Goal: Browse casually: Explore the website without a specific task or goal

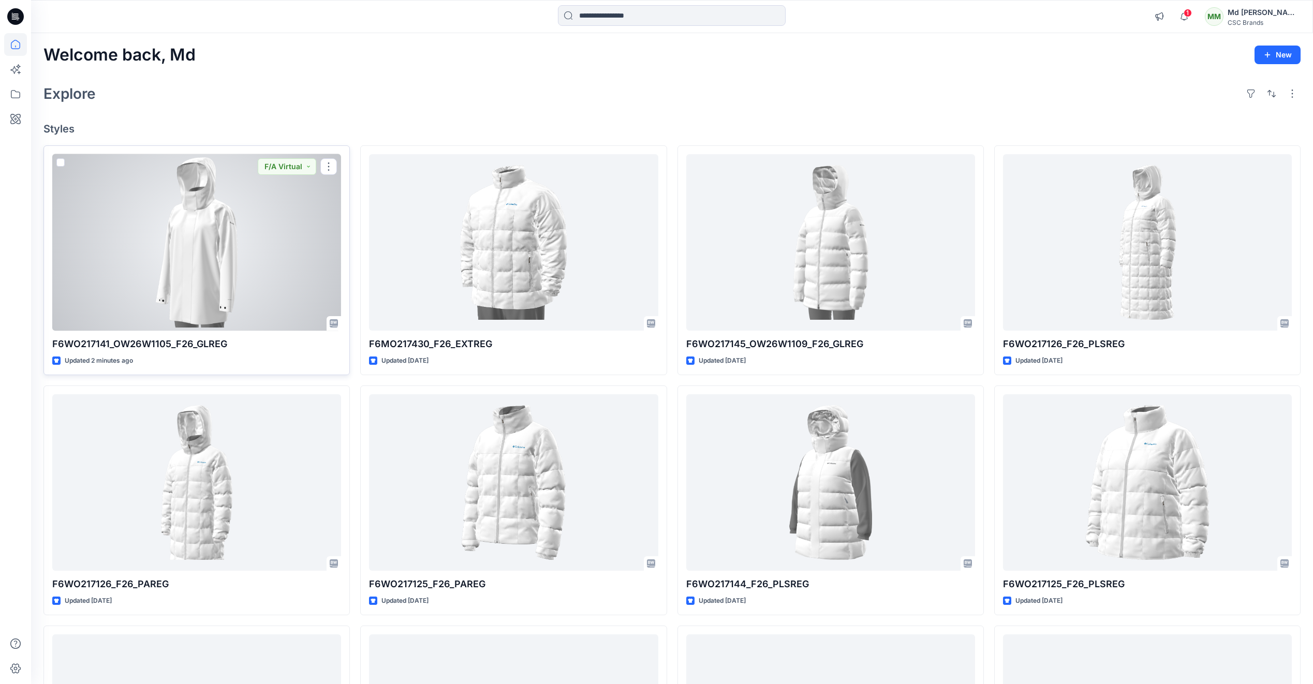
click at [151, 323] on div at bounding box center [196, 242] width 289 height 177
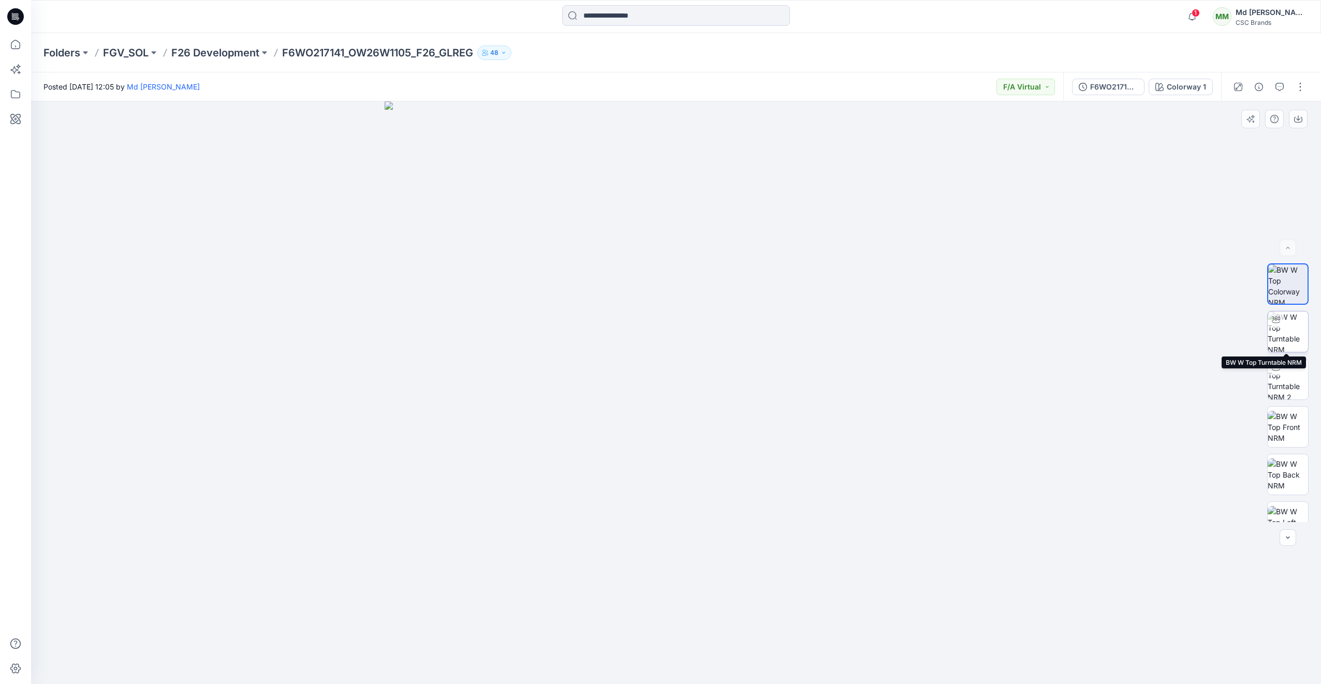
click at [1286, 338] on img at bounding box center [1288, 332] width 40 height 40
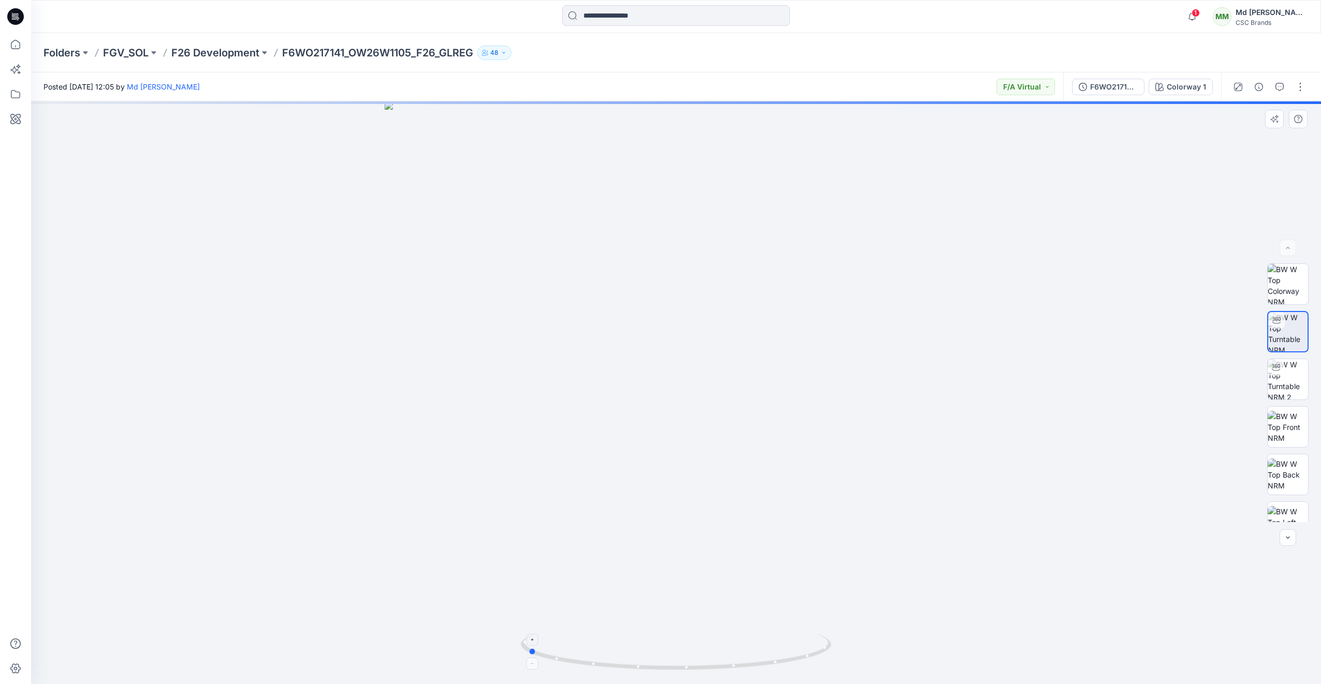
drag, startPoint x: 740, startPoint y: 662, endPoint x: 591, endPoint y: 649, distance: 149.1
click at [591, 649] on icon at bounding box center [677, 653] width 313 height 39
drag, startPoint x: 600, startPoint y: 667, endPoint x: 757, endPoint y: 644, distance: 158.0
click at [757, 644] on icon at bounding box center [677, 653] width 313 height 39
drag, startPoint x: 767, startPoint y: 664, endPoint x: 938, endPoint y: 627, distance: 175.7
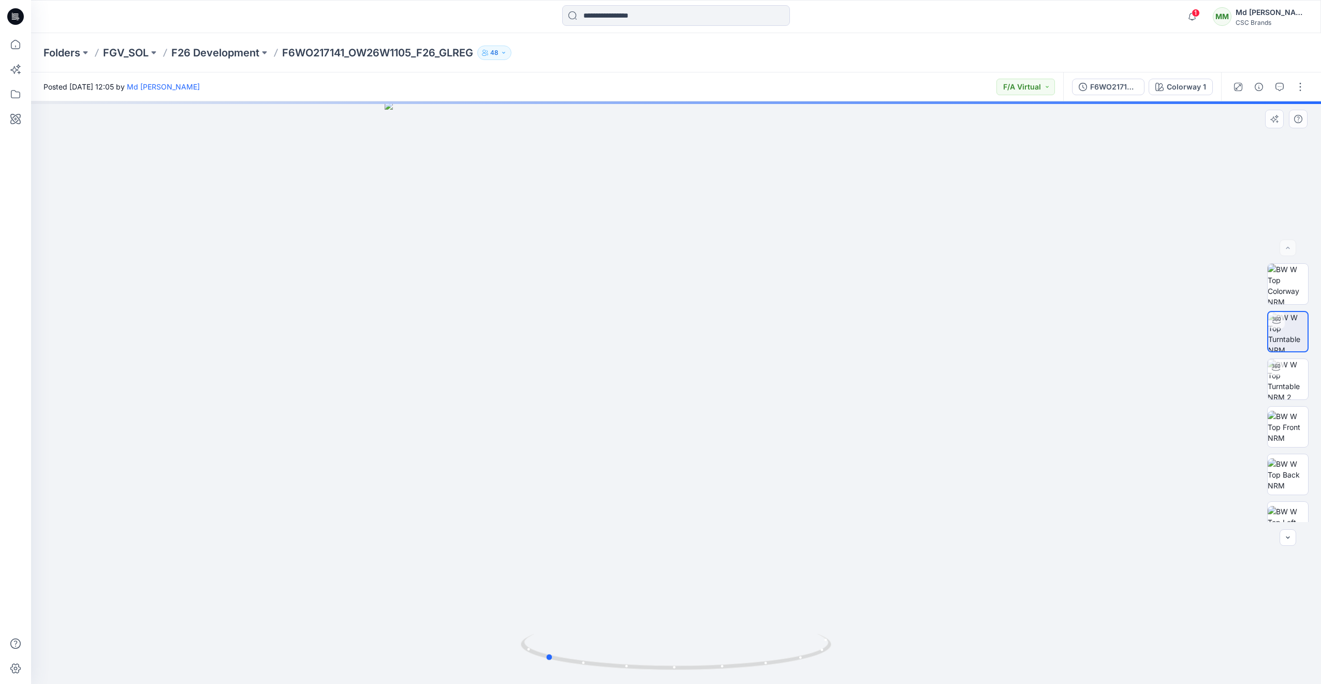
click at [938, 627] on div at bounding box center [676, 392] width 1290 height 583
drag, startPoint x: 569, startPoint y: 665, endPoint x: 745, endPoint y: 668, distance: 176.0
click at [745, 668] on icon at bounding box center [677, 653] width 313 height 39
drag, startPoint x: 604, startPoint y: 670, endPoint x: 590, endPoint y: 669, distance: 13.5
click at [590, 669] on icon at bounding box center [677, 653] width 313 height 39
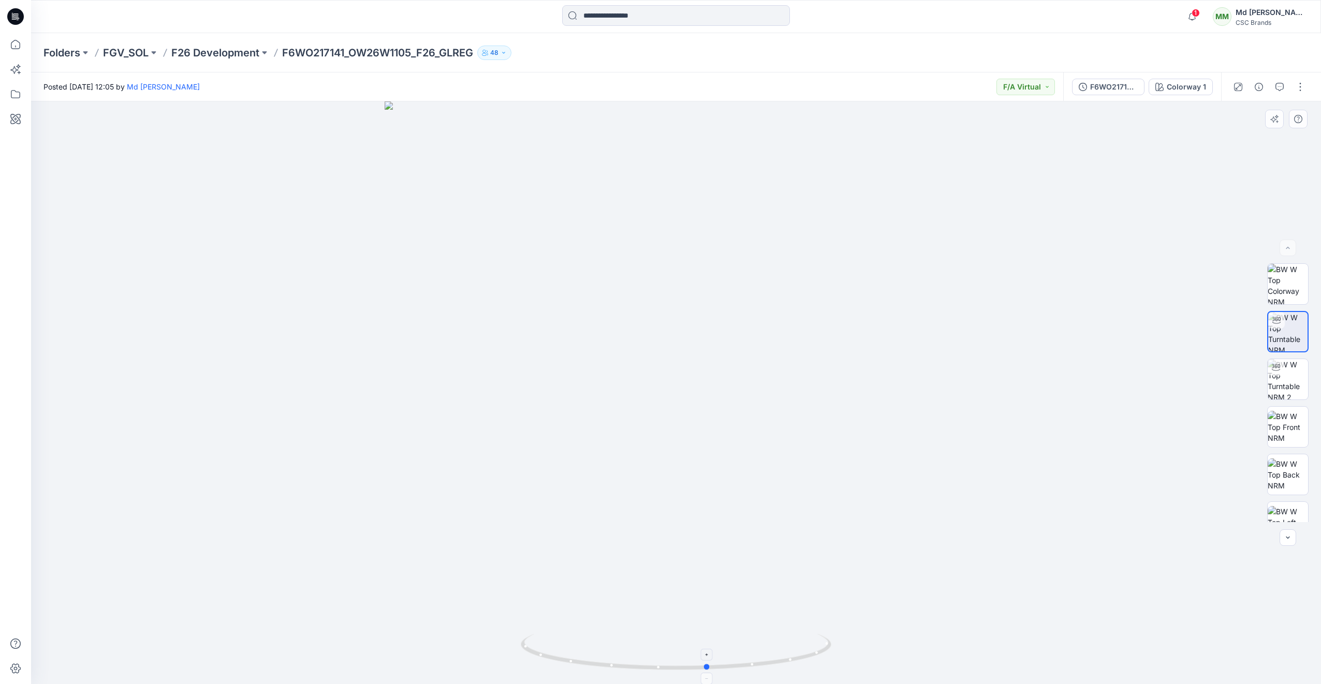
drag, startPoint x: 796, startPoint y: 666, endPoint x: 796, endPoint y: 660, distance: 5.7
click at [796, 660] on icon at bounding box center [677, 653] width 313 height 39
drag, startPoint x: 770, startPoint y: 664, endPoint x: 612, endPoint y: 643, distance: 158.7
click at [612, 643] on icon at bounding box center [677, 653] width 313 height 39
drag, startPoint x: 773, startPoint y: 667, endPoint x: 592, endPoint y: 660, distance: 180.8
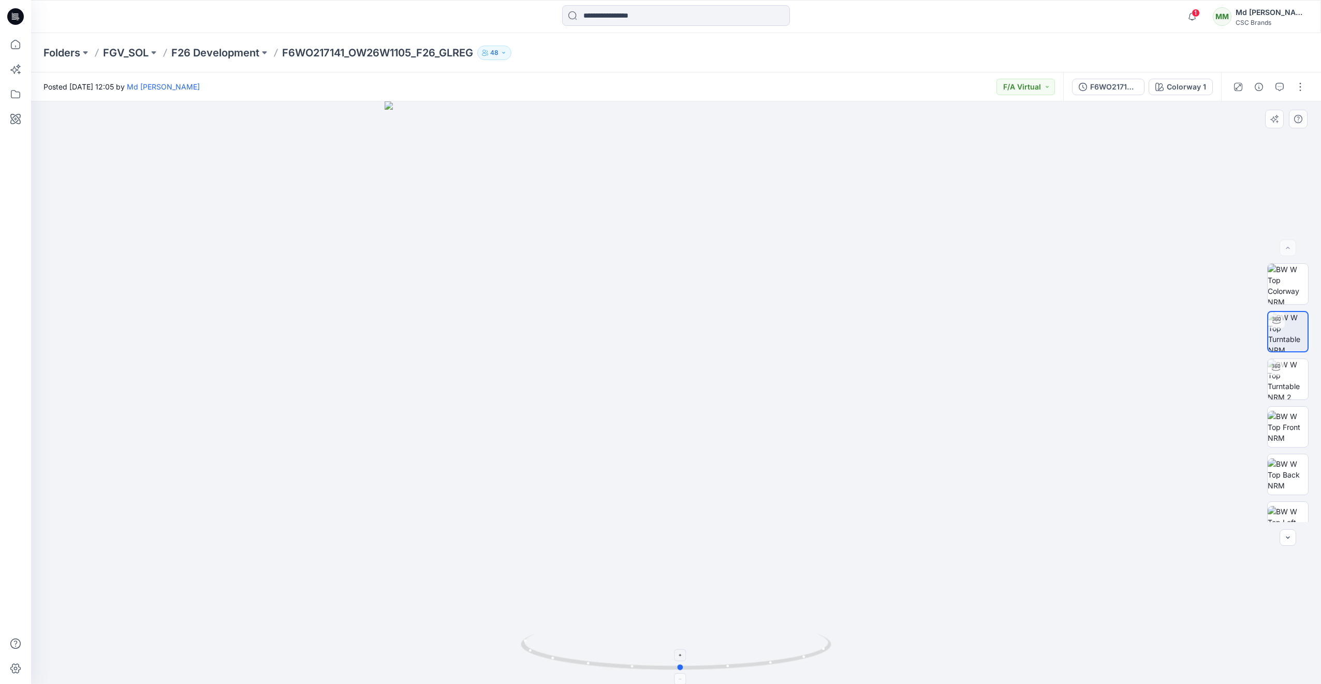
click at [592, 660] on icon at bounding box center [677, 653] width 313 height 39
click at [1283, 448] on img at bounding box center [1288, 454] width 40 height 33
click at [1286, 361] on img at bounding box center [1288, 359] width 40 height 33
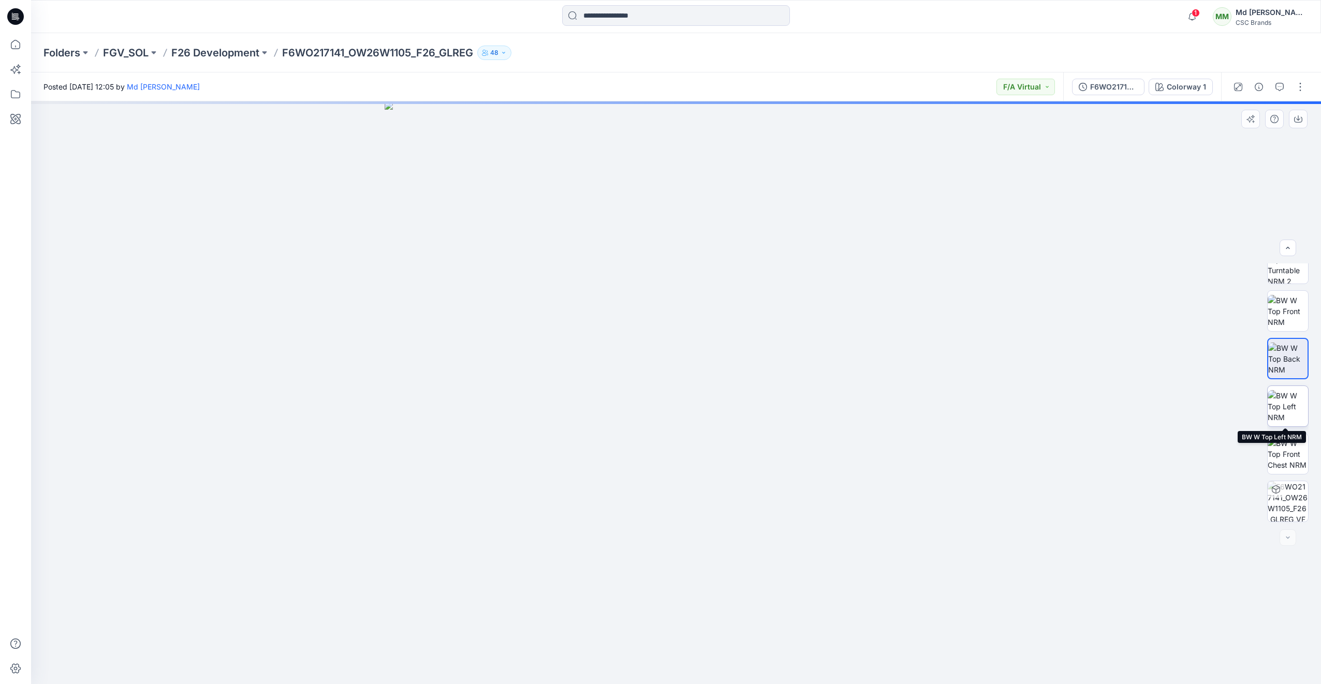
click at [1285, 405] on img at bounding box center [1288, 406] width 40 height 33
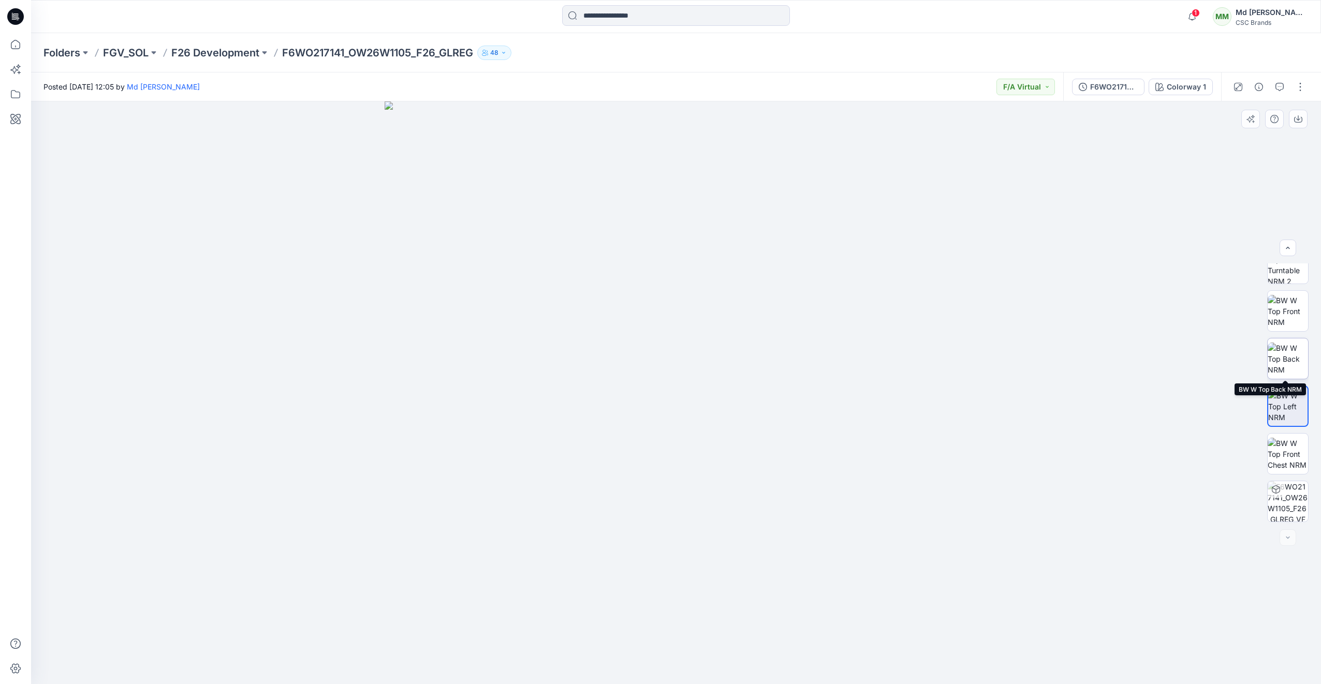
click at [1287, 369] on img at bounding box center [1288, 359] width 40 height 33
click at [1283, 394] on img at bounding box center [1288, 406] width 40 height 33
click at [1286, 452] on img at bounding box center [1288, 454] width 40 height 33
click at [15, 13] on icon at bounding box center [15, 16] width 17 height 17
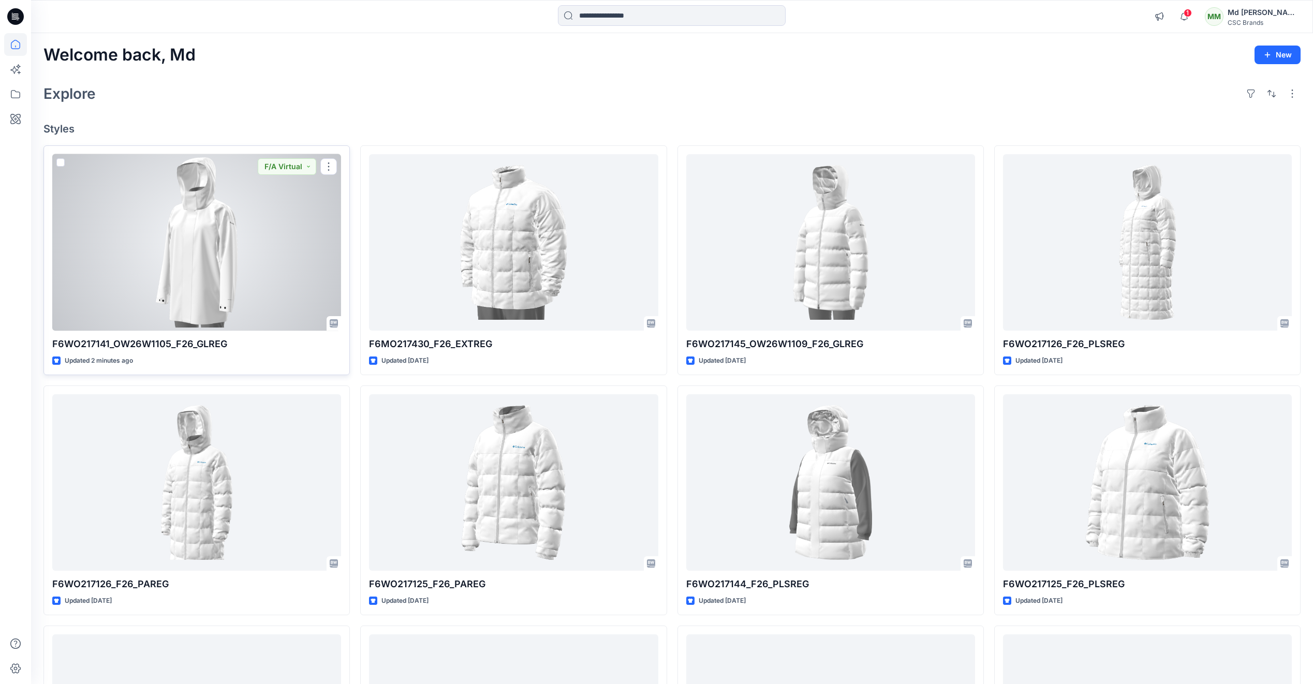
click at [196, 275] on div at bounding box center [196, 242] width 289 height 177
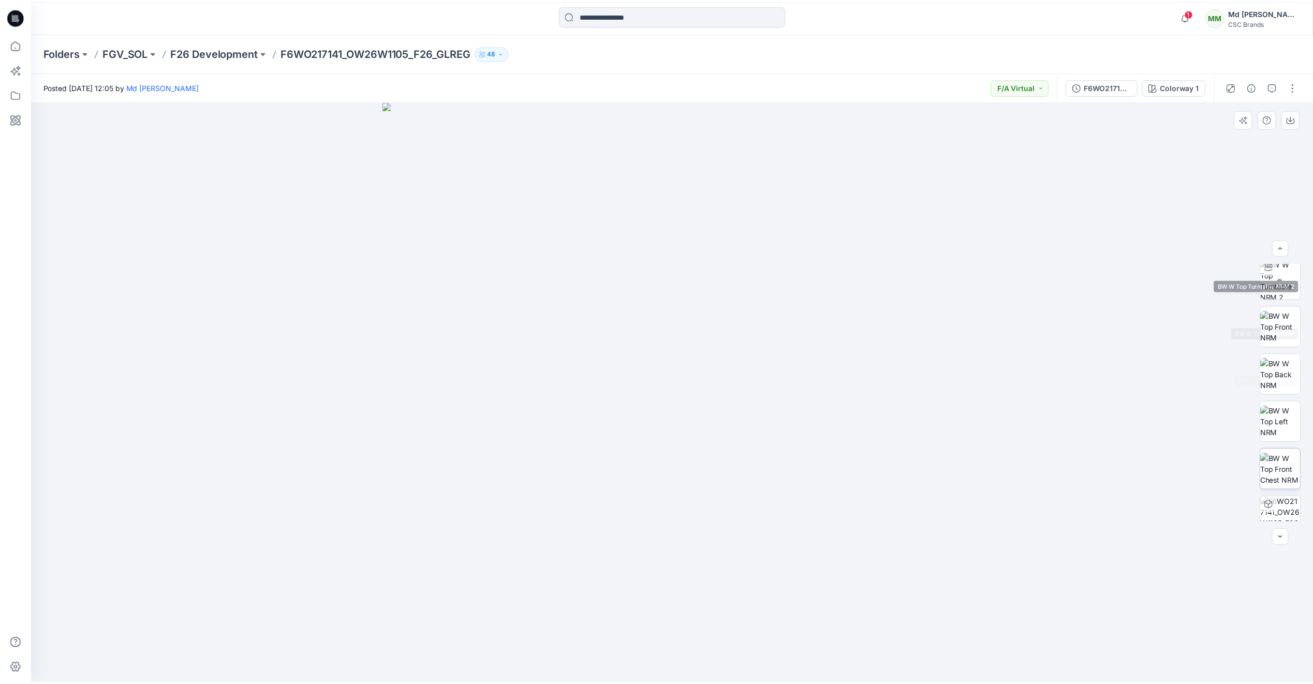
scroll to position [164, 0]
click at [12, 12] on icon at bounding box center [15, 16] width 17 height 17
